Goal: Transaction & Acquisition: Purchase product/service

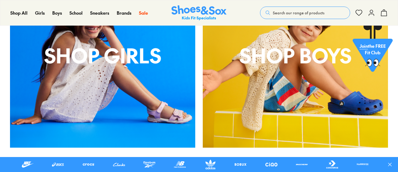
click at [138, 94] on div "Shop Girls" at bounding box center [102, 55] width 185 height 185
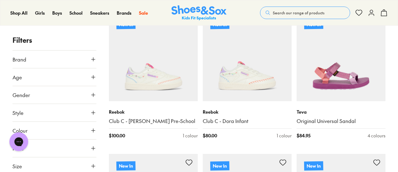
click at [90, 76] on icon at bounding box center [93, 77] width 6 height 6
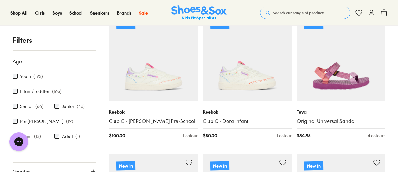
scroll to position [15, 0]
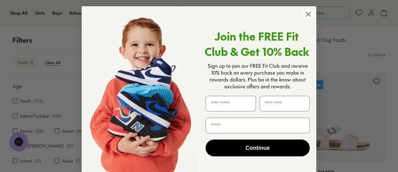
scroll to position [195, 0]
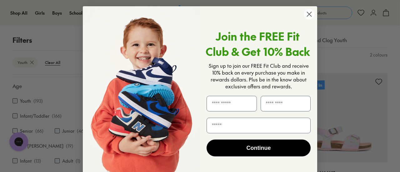
click at [307, 16] on circle "Close dialog" at bounding box center [309, 14] width 10 height 10
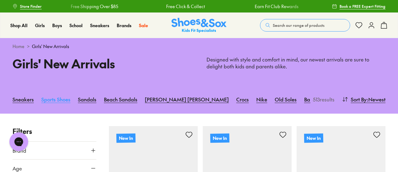
click at [46, 98] on link "Sports Shoes" at bounding box center [55, 100] width 29 height 14
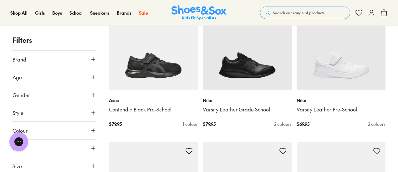
scroll to position [132, 0]
